Goal: Task Accomplishment & Management: Manage account settings

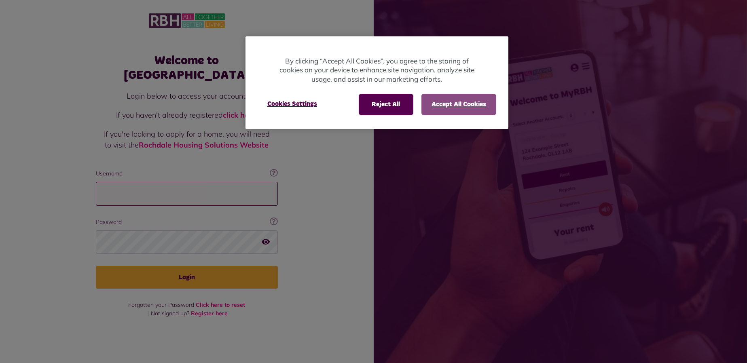
type input "**********"
click at [433, 107] on button "Accept All Cookies" at bounding box center [458, 104] width 75 height 21
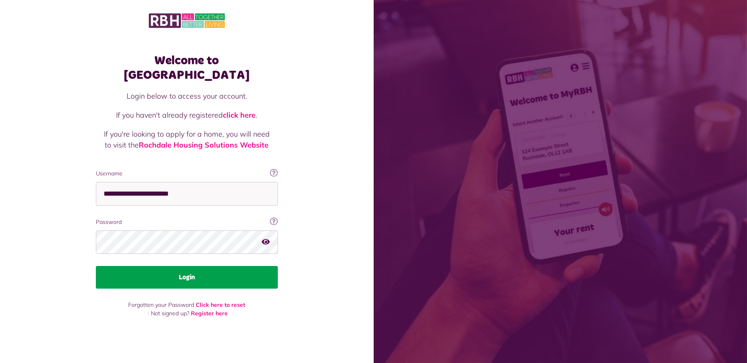
click at [210, 266] on button "Login" at bounding box center [187, 277] width 182 height 23
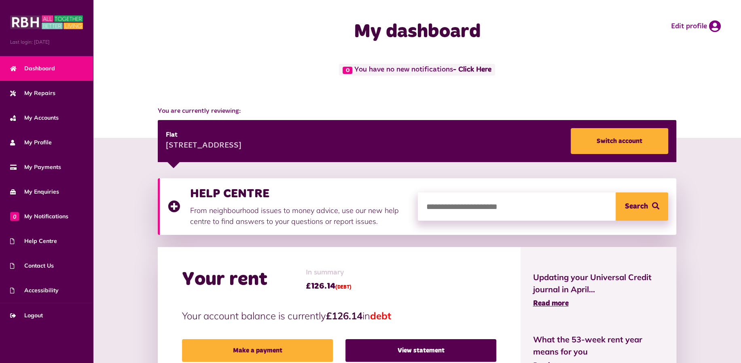
scroll to position [135, 0]
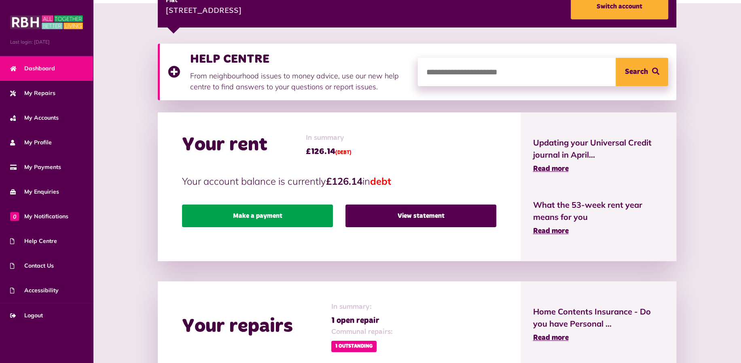
click at [307, 218] on link "Make a payment" at bounding box center [257, 216] width 151 height 23
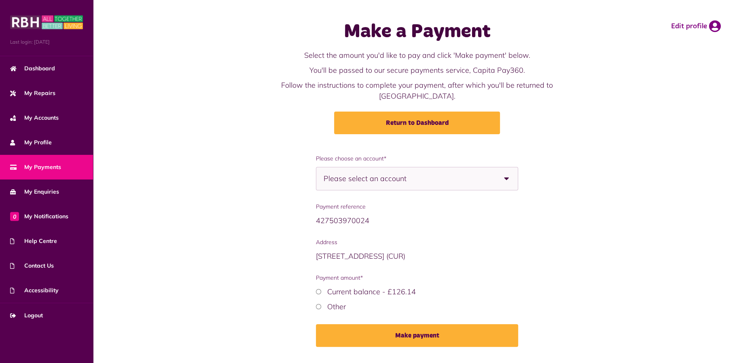
click at [431, 167] on span "Please select an account" at bounding box center [378, 178] width 111 height 23
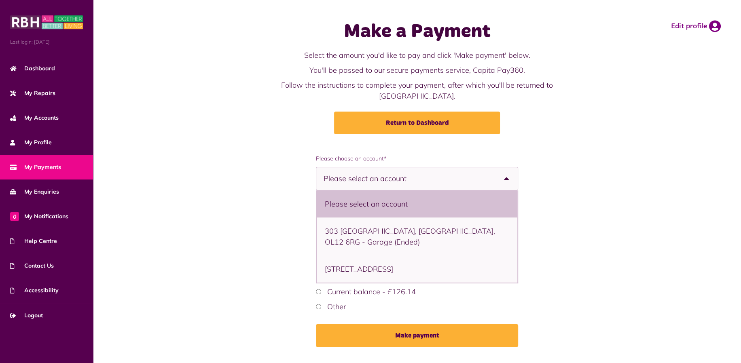
click at [240, 131] on div "Make a Payment Select the amount you'd like to pay and click 'Make payment' bel…" at bounding box center [416, 77] width 631 height 138
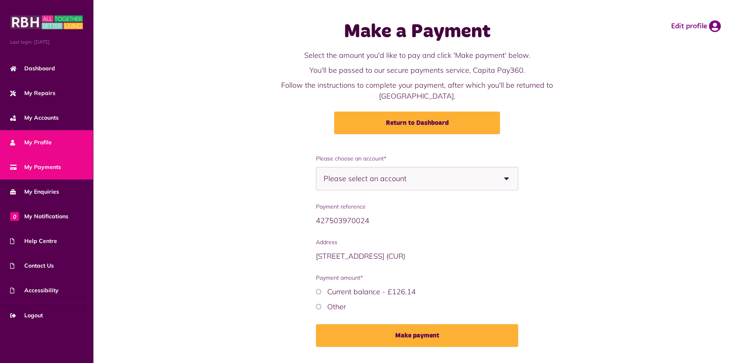
click at [36, 143] on span "My Profile" at bounding box center [31, 142] width 42 height 8
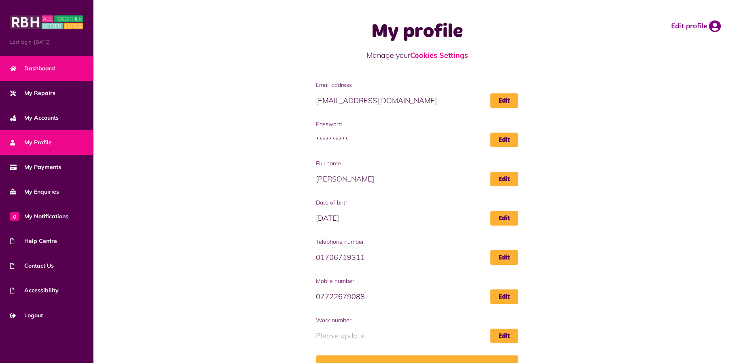
click at [46, 70] on span "Dashboard" at bounding box center [32, 68] width 45 height 8
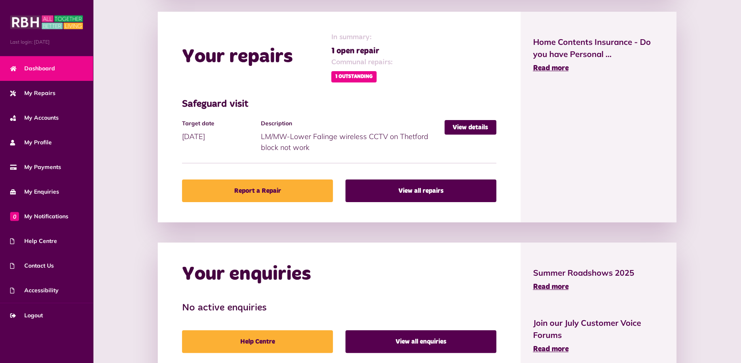
scroll to position [269, 0]
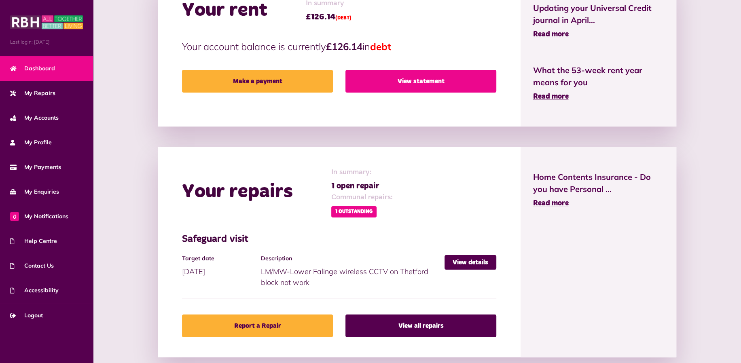
click at [394, 81] on link "View statement" at bounding box center [420, 81] width 151 height 23
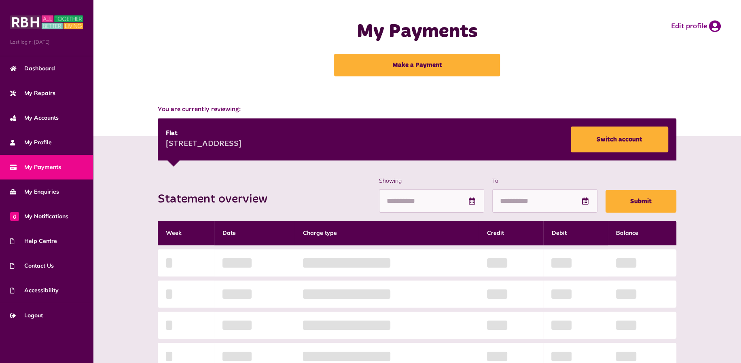
scroll to position [135, 0]
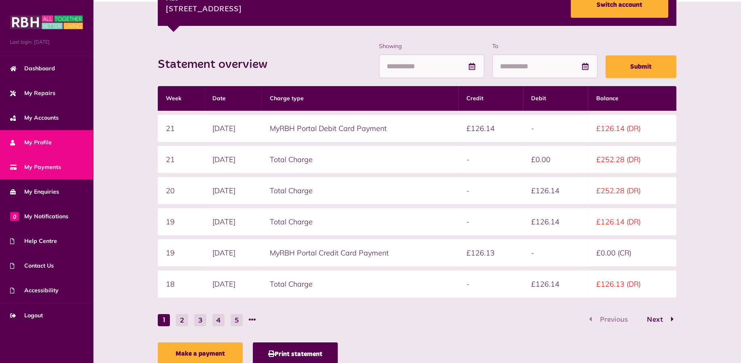
click at [52, 139] on link "My Profile" at bounding box center [46, 142] width 93 height 25
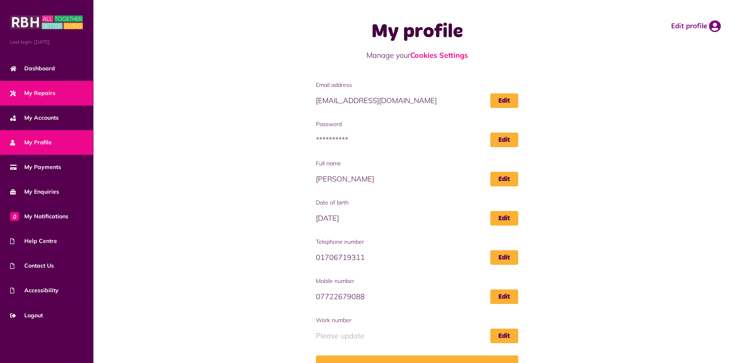
click at [39, 93] on span "My Repairs" at bounding box center [32, 93] width 45 height 8
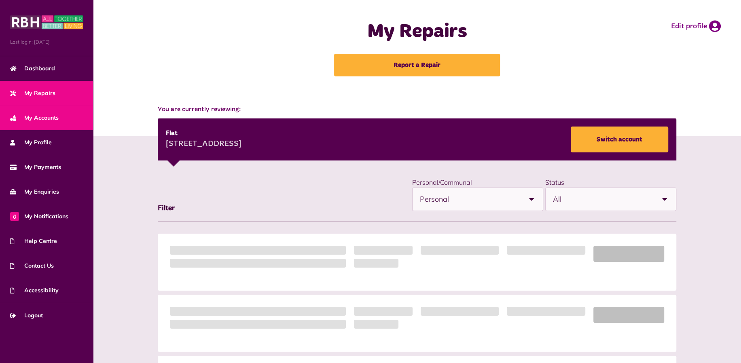
click at [48, 113] on link "My Accounts" at bounding box center [46, 118] width 93 height 25
